Goal: Task Accomplishment & Management: Manage account settings

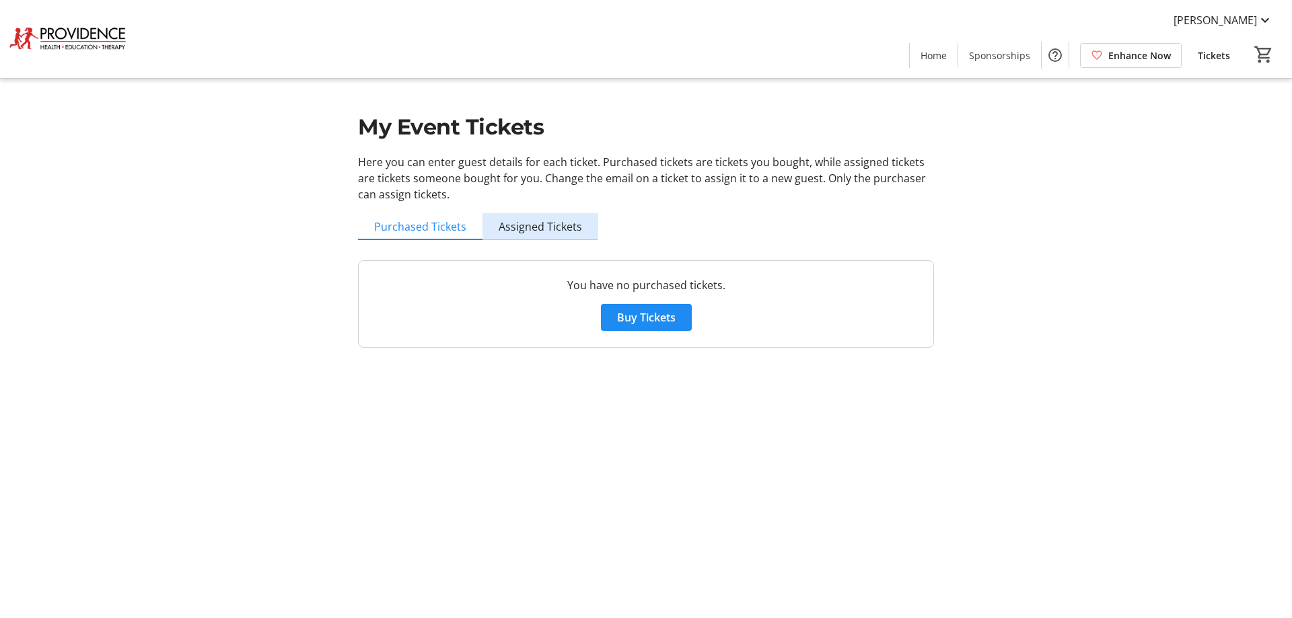
click at [530, 225] on span "Assigned Tickets" at bounding box center [540, 226] width 83 height 11
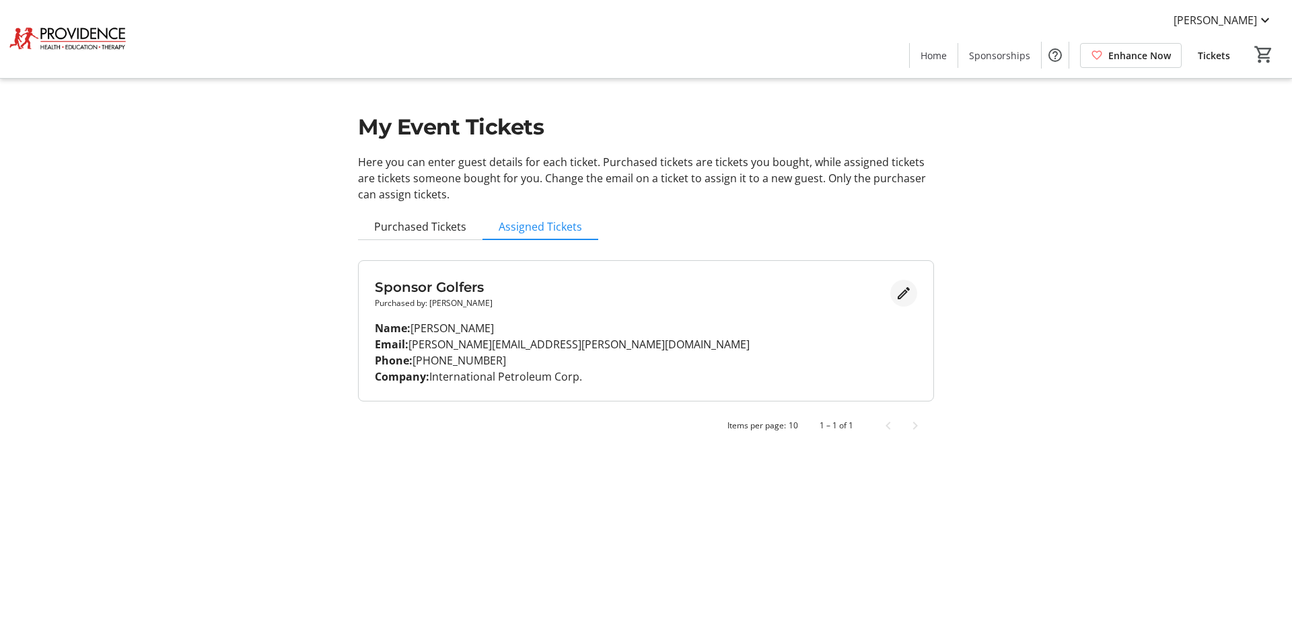
click at [897, 299] on mat-icon "Edit" at bounding box center [904, 293] width 16 height 16
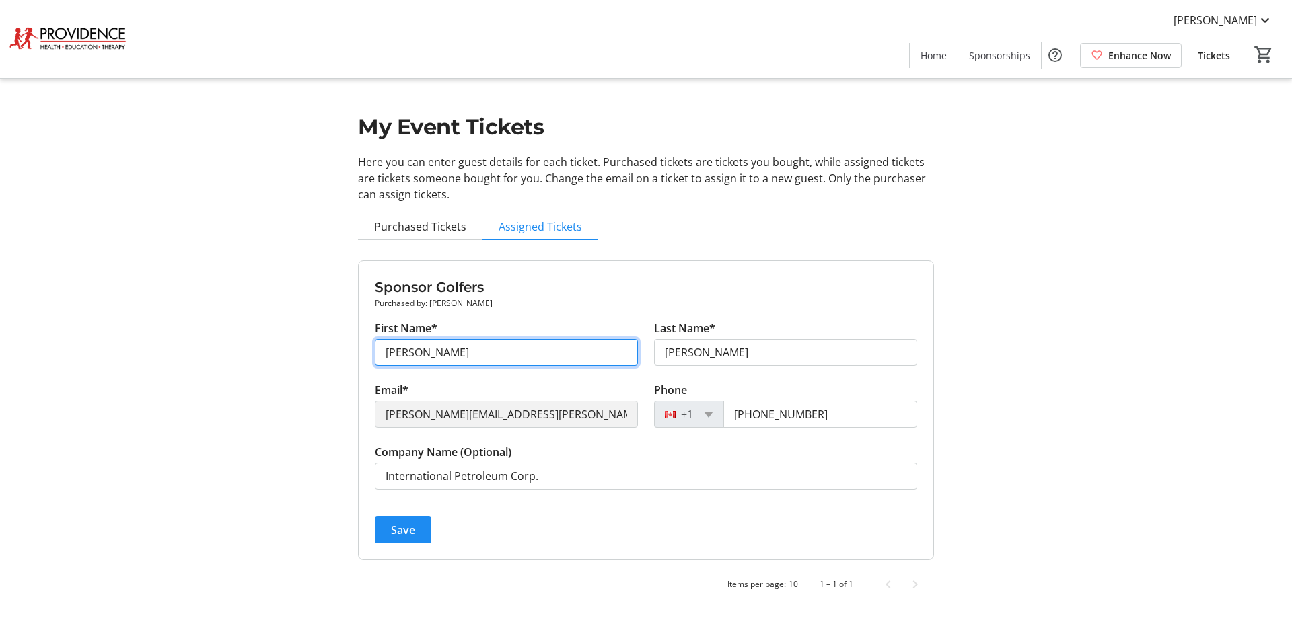
click at [554, 344] on input "[PERSON_NAME]" at bounding box center [506, 352] width 263 height 27
drag, startPoint x: 549, startPoint y: 351, endPoint x: 346, endPoint y: 343, distance: 203.3
click at [346, 343] on div "My Event Tickets Here you can enter guest details for each ticket. Purchased ti…" at bounding box center [646, 307] width 888 height 614
type input "Katherine"
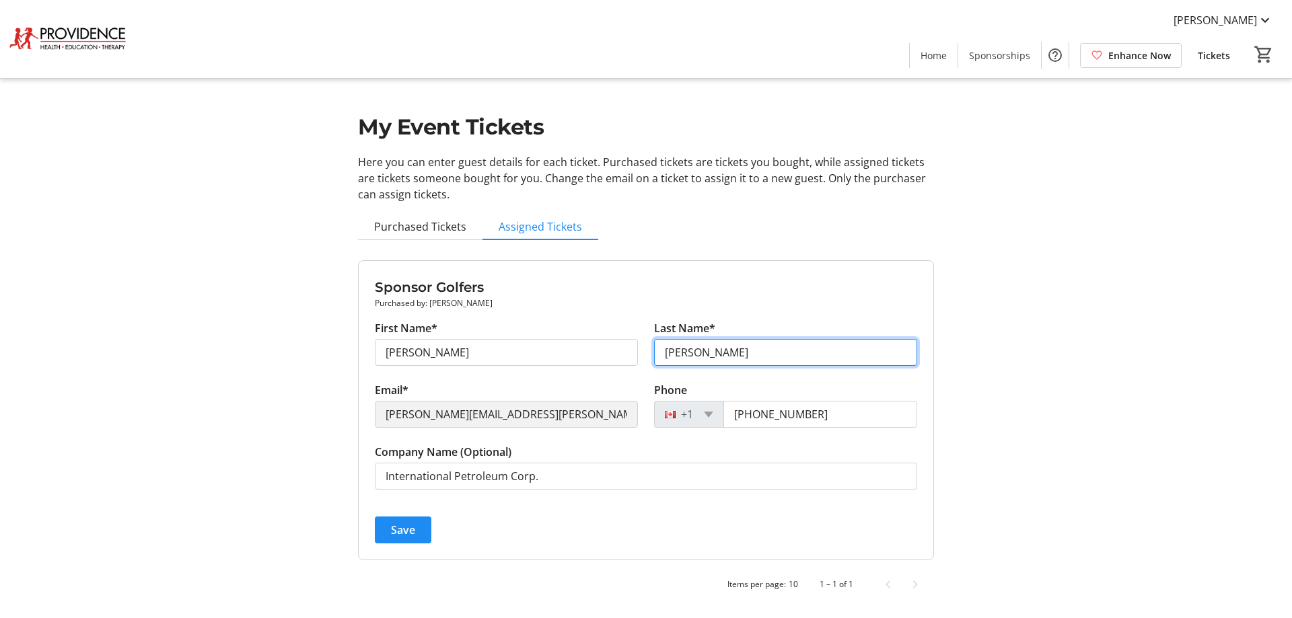
type input "Ronca-Kachmarski"
click at [982, 361] on div "My Event Tickets Here you can enter guest details for each ticket. Purchased ti…" at bounding box center [646, 307] width 888 height 614
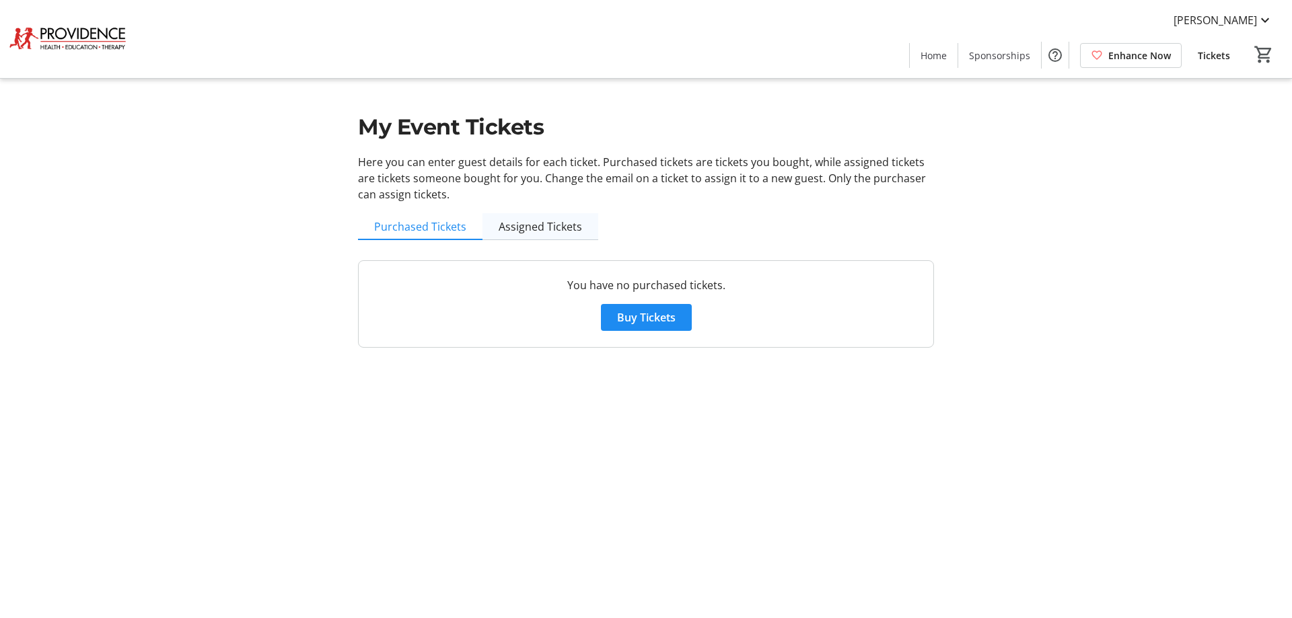
click at [530, 232] on span "Assigned Tickets" at bounding box center [540, 226] width 83 height 11
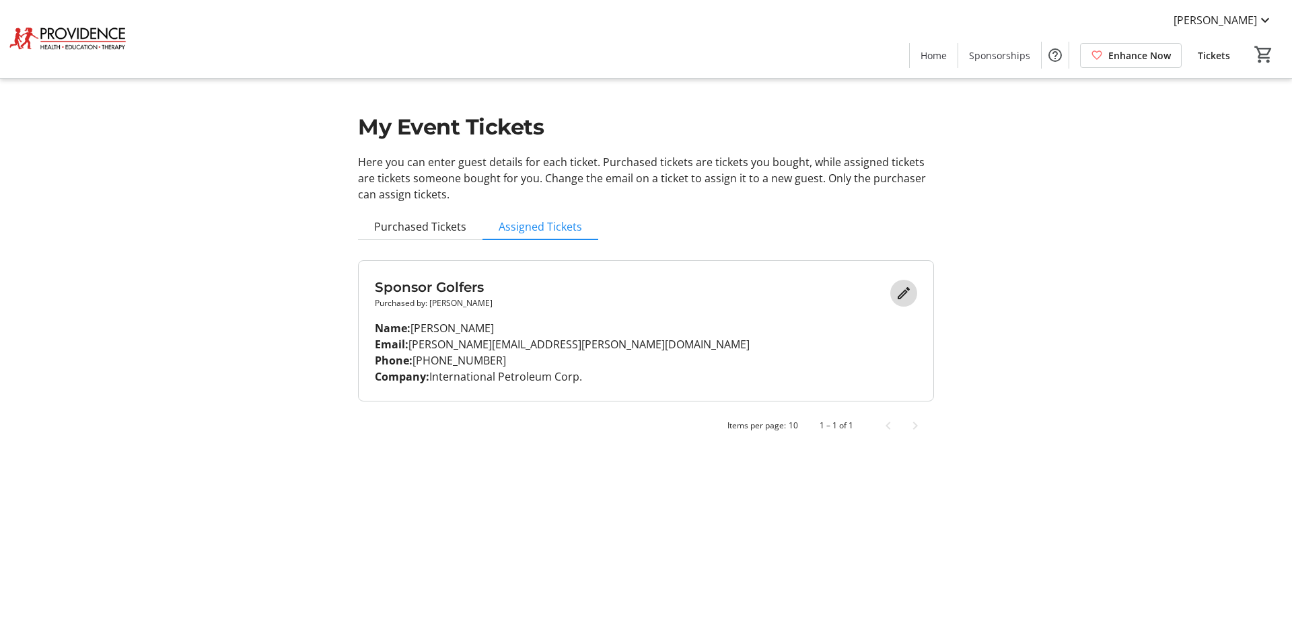
click at [907, 291] on mat-icon "Edit" at bounding box center [904, 293] width 16 height 16
